Goal: Task Accomplishment & Management: Manage account settings

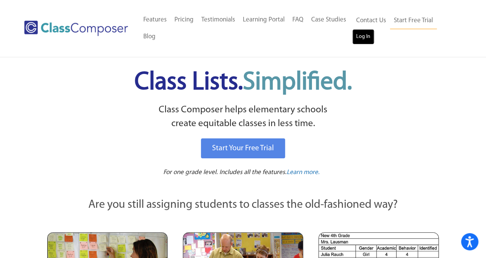
click at [361, 35] on link "Log In" at bounding box center [363, 36] width 22 height 15
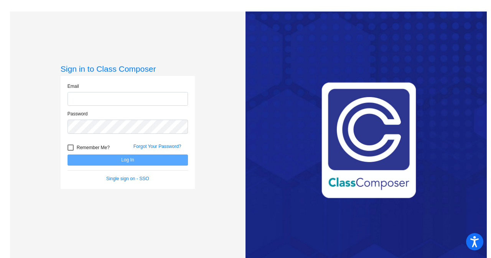
type input "[EMAIL_ADDRESS][DOMAIN_NAME]"
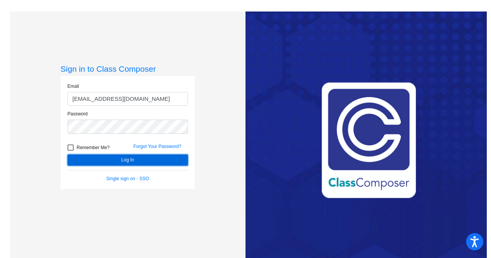
click at [145, 155] on button "Log In" at bounding box center [128, 160] width 121 height 11
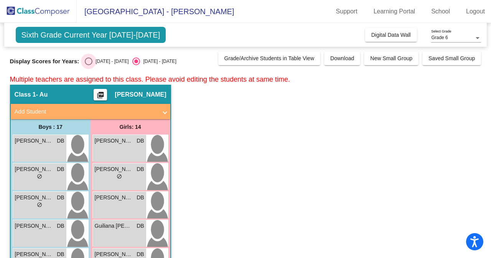
click at [94, 60] on div "[DATE] - [DATE]" at bounding box center [111, 61] width 36 height 7
click at [89, 65] on input "[DATE] - [DATE]" at bounding box center [88, 65] width 0 height 0
radio input "true"
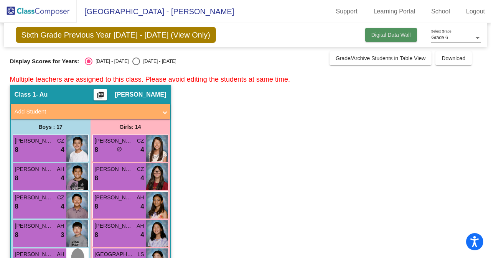
click at [387, 35] on span "Digital Data Wall" at bounding box center [392, 35] width 40 height 6
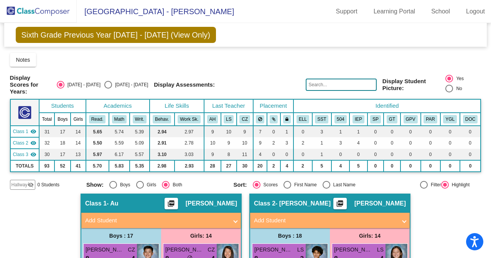
click at [24, 129] on span "Class 1" at bounding box center [20, 131] width 15 height 7
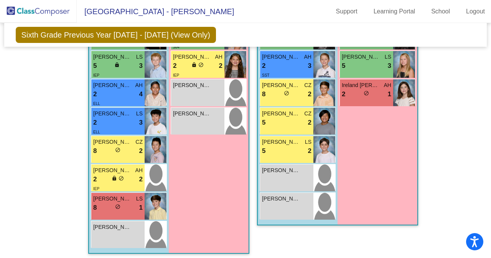
scroll to position [507, 0]
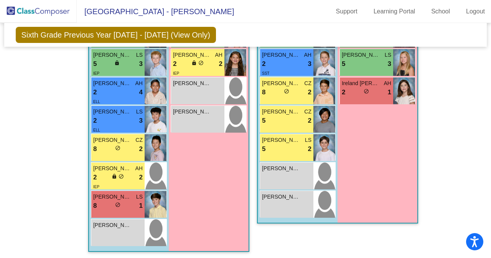
drag, startPoint x: 483, startPoint y: 206, endPoint x: 483, endPoint y: 180, distance: 25.7
click at [483, 180] on mat-sidenav-content "Grade 6 Select Grade Sixth Grade Previous Year 2024 - 2025 (View Only) Add, Mov…" at bounding box center [245, 140] width 491 height 235
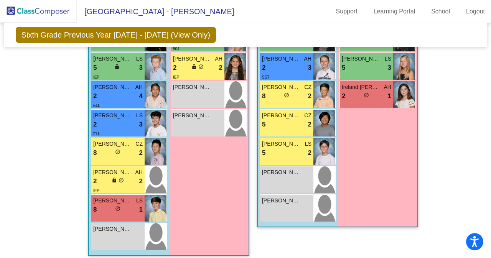
scroll to position [504, 0]
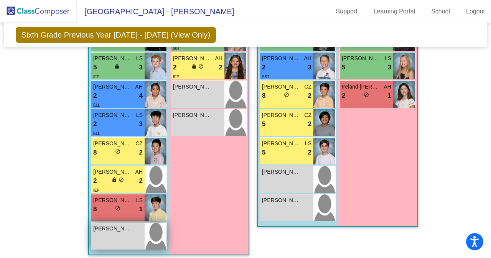
click at [110, 231] on span "[PERSON_NAME]" at bounding box center [112, 229] width 38 height 8
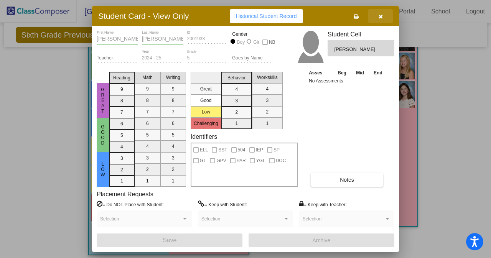
click at [385, 17] on button "button" at bounding box center [381, 16] width 25 height 14
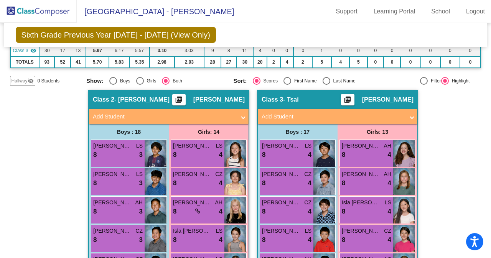
scroll to position [2, 0]
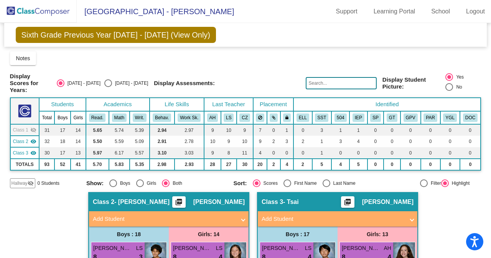
click at [24, 127] on span "Class 1" at bounding box center [20, 130] width 15 height 7
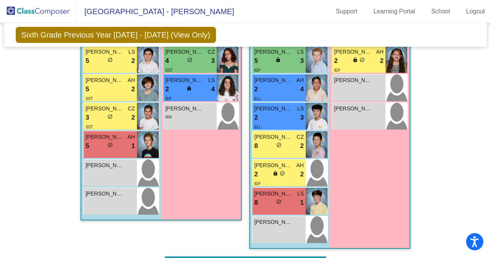
scroll to position [512, 0]
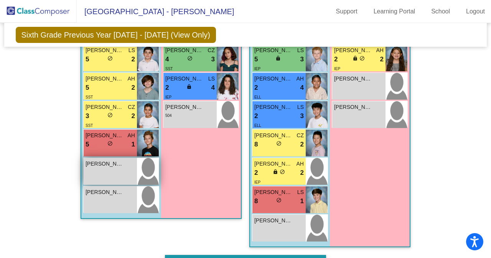
click at [114, 172] on div "Liam Workman lock do_not_disturb_alt" at bounding box center [110, 171] width 53 height 27
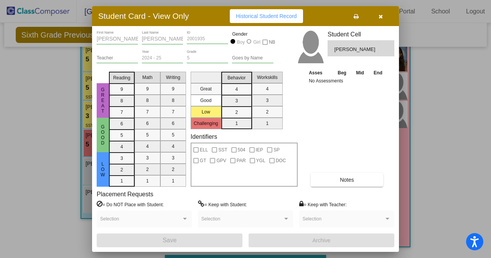
click at [382, 17] on icon "button" at bounding box center [381, 16] width 4 height 5
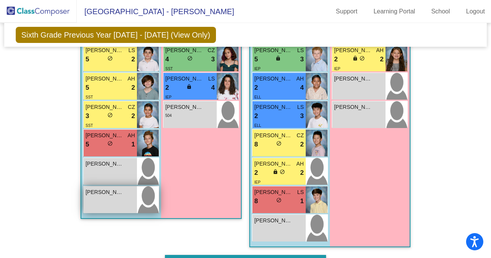
click at [115, 202] on div "William Joswig lock do_not_disturb_alt" at bounding box center [110, 200] width 53 height 27
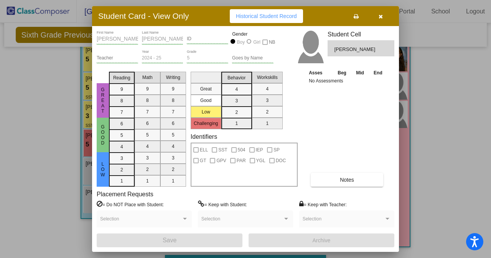
click at [381, 17] on icon "button" at bounding box center [381, 16] width 4 height 5
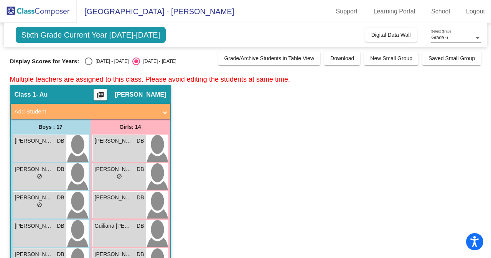
click at [88, 61] on div "Select an option" at bounding box center [89, 62] width 8 height 8
click at [88, 65] on input "[DATE] - [DATE]" at bounding box center [88, 65] width 0 height 0
radio input "true"
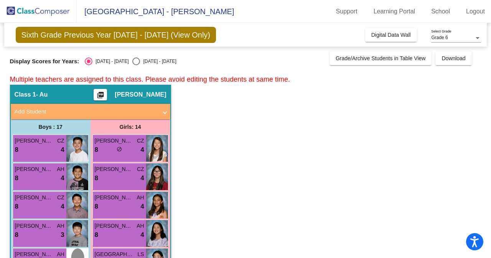
scroll to position [1500, 0]
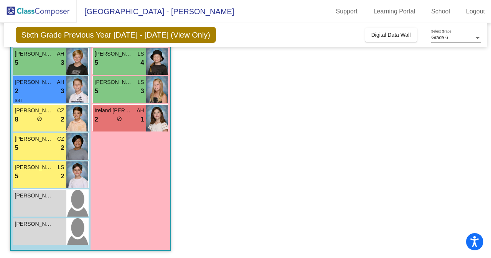
drag, startPoint x: 490, startPoint y: 240, endPoint x: 294, endPoint y: 210, distance: 198.1
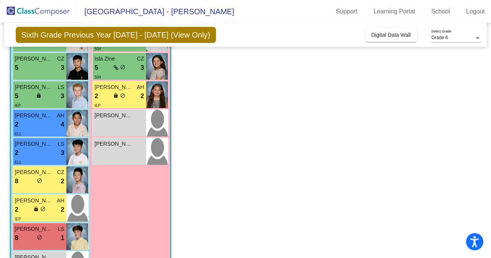
scroll to position [914, 0]
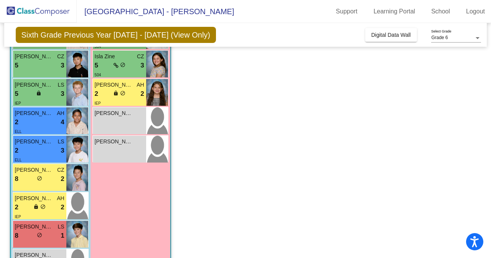
click at [475, 166] on app-classroom "Class 2 - [PERSON_NAME] picture_as_pdf [PERSON_NAME] Add Student First Name Las…" at bounding box center [246, 3] width 472 height 574
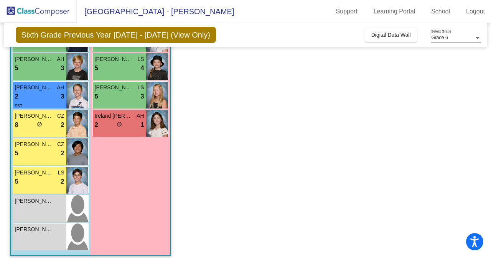
scroll to position [1500, 0]
